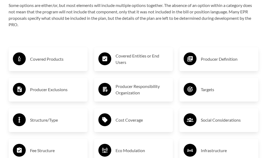
scroll to position [808, 0]
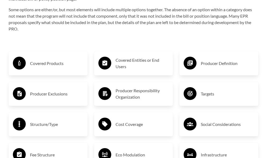
click at [148, 101] on h3 "Producer Responsibility Organization" at bounding box center [142, 94] width 53 height 13
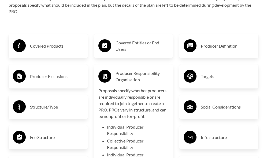
scroll to position [835, 0]
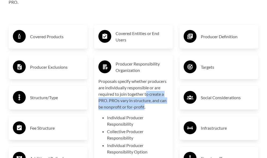
drag, startPoint x: 147, startPoint y: 105, endPoint x: 144, endPoint y: 114, distance: 9.6
click at [144, 110] on p "Proposals specify whether producers are individually responsible or are require…" at bounding box center [133, 94] width 70 height 32
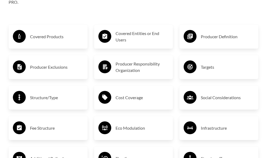
click at [138, 73] on h3 "Producer Responsibility Organization" at bounding box center [142, 67] width 53 height 13
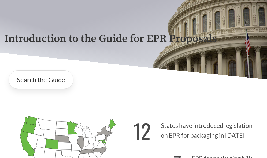
scroll to position [0, 0]
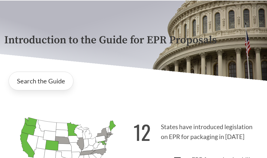
scroll to position [80, 0]
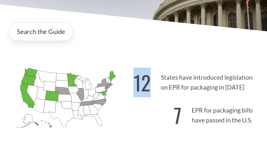
drag, startPoint x: 124, startPoint y: 81, endPoint x: 175, endPoint y: 83, distance: 50.7
click at [175, 83] on div "[US_STATE] Introduced: [US_STATE] Introduced: [US_STATE] Introduced: [US_STATE]…" at bounding box center [133, 99] width 267 height 95
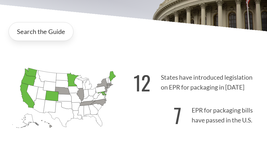
click at [163, 87] on p "12 States have introduced legislation on EPR for packaging in [DATE]" at bounding box center [197, 81] width 129 height 33
click at [104, 91] on icon "[US_STATE] Introduced:" at bounding box center [100, 89] width 10 height 7
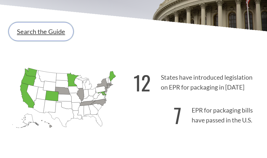
click at [47, 36] on link "Search the Guide" at bounding box center [41, 31] width 65 height 19
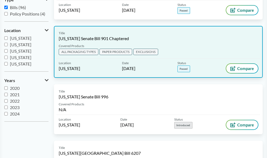
scroll to position [107, 0]
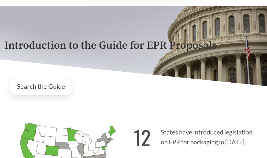
scroll to position [54, 0]
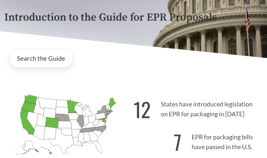
click at [104, 112] on icon "[US_STATE] Introduced: 3" at bounding box center [102, 111] width 13 height 10
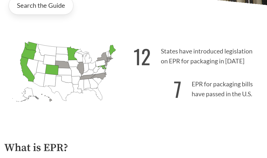
scroll to position [107, 0]
